Goal: Register for event/course

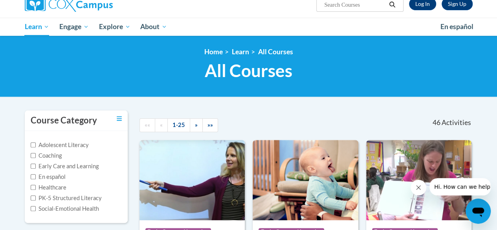
scroll to position [64, 0]
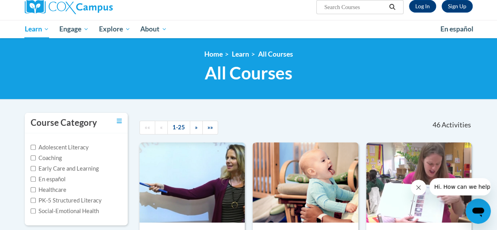
click at [362, 9] on input "Search..." at bounding box center [355, 6] width 63 height 9
type input "emergent literay"
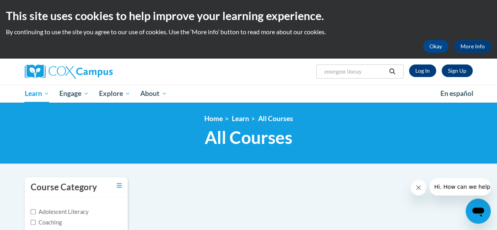
click at [379, 74] on input "emergent literay" at bounding box center [355, 71] width 63 height 9
type input "emergent literacy"
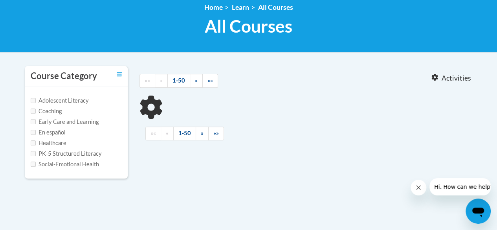
type input "emergent literacy"
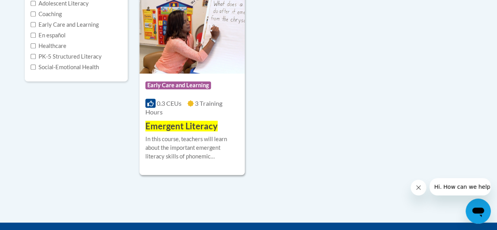
scroll to position [209, 0]
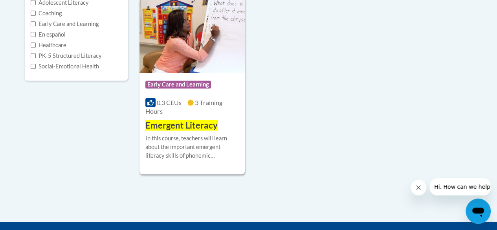
click at [196, 126] on span "Emergent Literacy" at bounding box center [182, 125] width 72 height 11
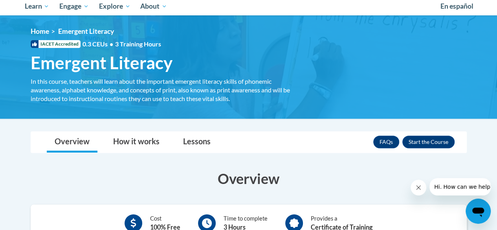
scroll to position [87, 0]
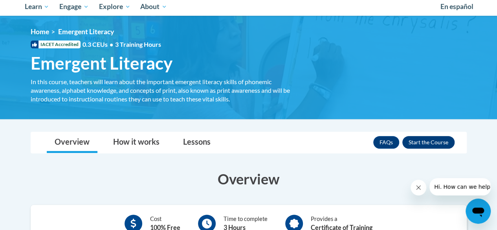
click at [433, 143] on button "Enroll" at bounding box center [429, 142] width 52 height 13
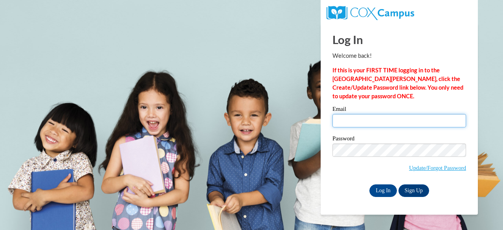
click at [400, 120] on input "Email" at bounding box center [400, 120] width 134 height 13
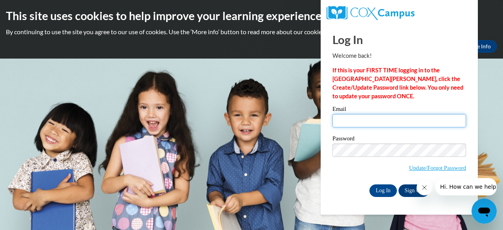
type input "[EMAIL_ADDRESS][DOMAIN_NAME]"
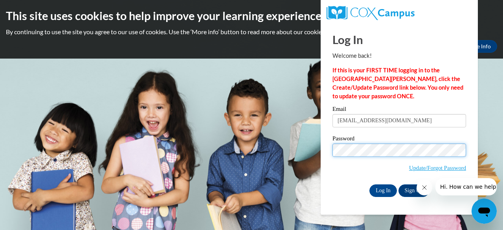
click at [370, 184] on input "Log In" at bounding box center [384, 190] width 28 height 13
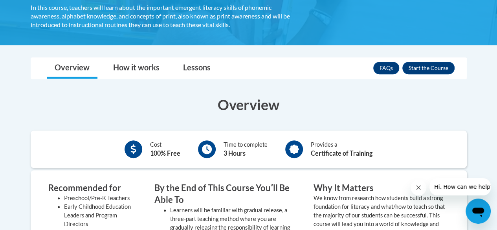
scroll to position [159, 0]
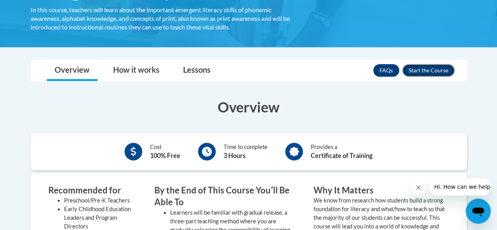
click at [436, 73] on button "Enroll" at bounding box center [429, 70] width 52 height 13
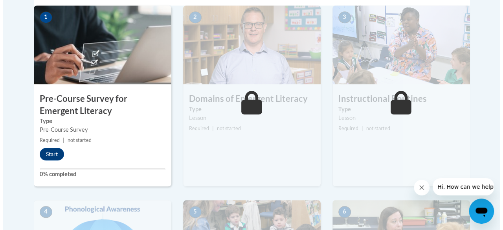
scroll to position [271, 0]
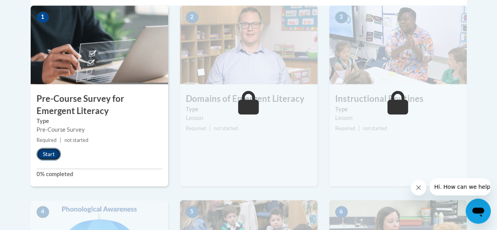
click at [48, 153] on button "Start" at bounding box center [49, 154] width 24 height 13
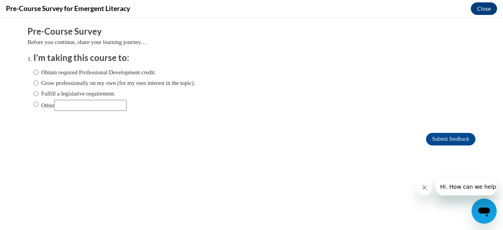
scroll to position [0, 0]
click at [33, 83] on input "Grow professionally on my own (for my own interest in the topic)." at bounding box center [35, 83] width 5 height 9
radio input "true"
click at [457, 137] on input "Submit feedback" at bounding box center [451, 139] width 50 height 13
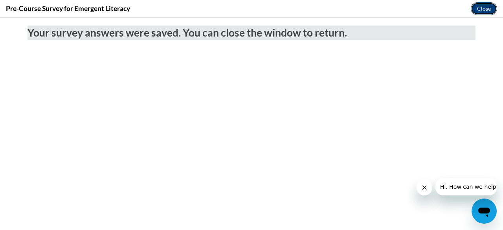
click at [479, 11] on button "Close" at bounding box center [484, 8] width 26 height 13
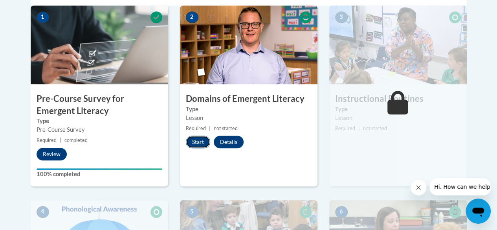
click at [195, 144] on button "Start" at bounding box center [198, 142] width 24 height 13
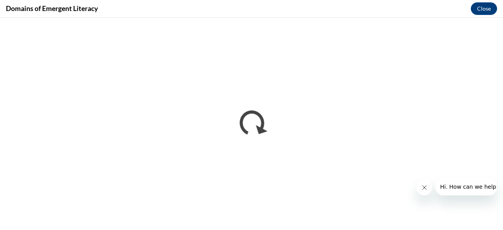
click at [426, 188] on icon "Close message from company" at bounding box center [424, 187] width 6 height 6
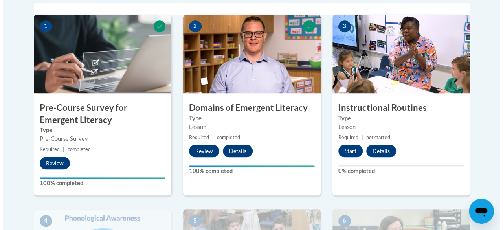
scroll to position [279, 0]
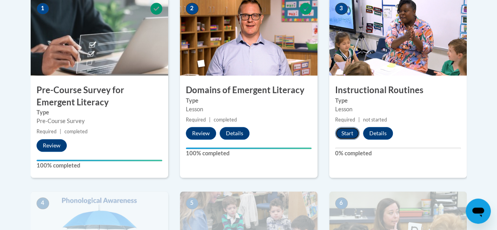
click at [347, 136] on button "Start" at bounding box center [347, 133] width 24 height 13
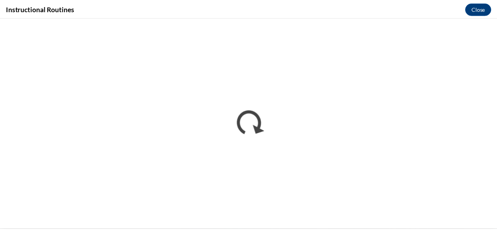
scroll to position [0, 0]
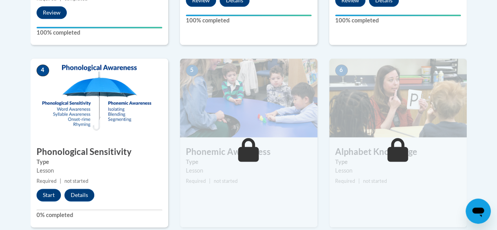
scroll to position [412, 0]
